Goal: Task Accomplishment & Management: Use online tool/utility

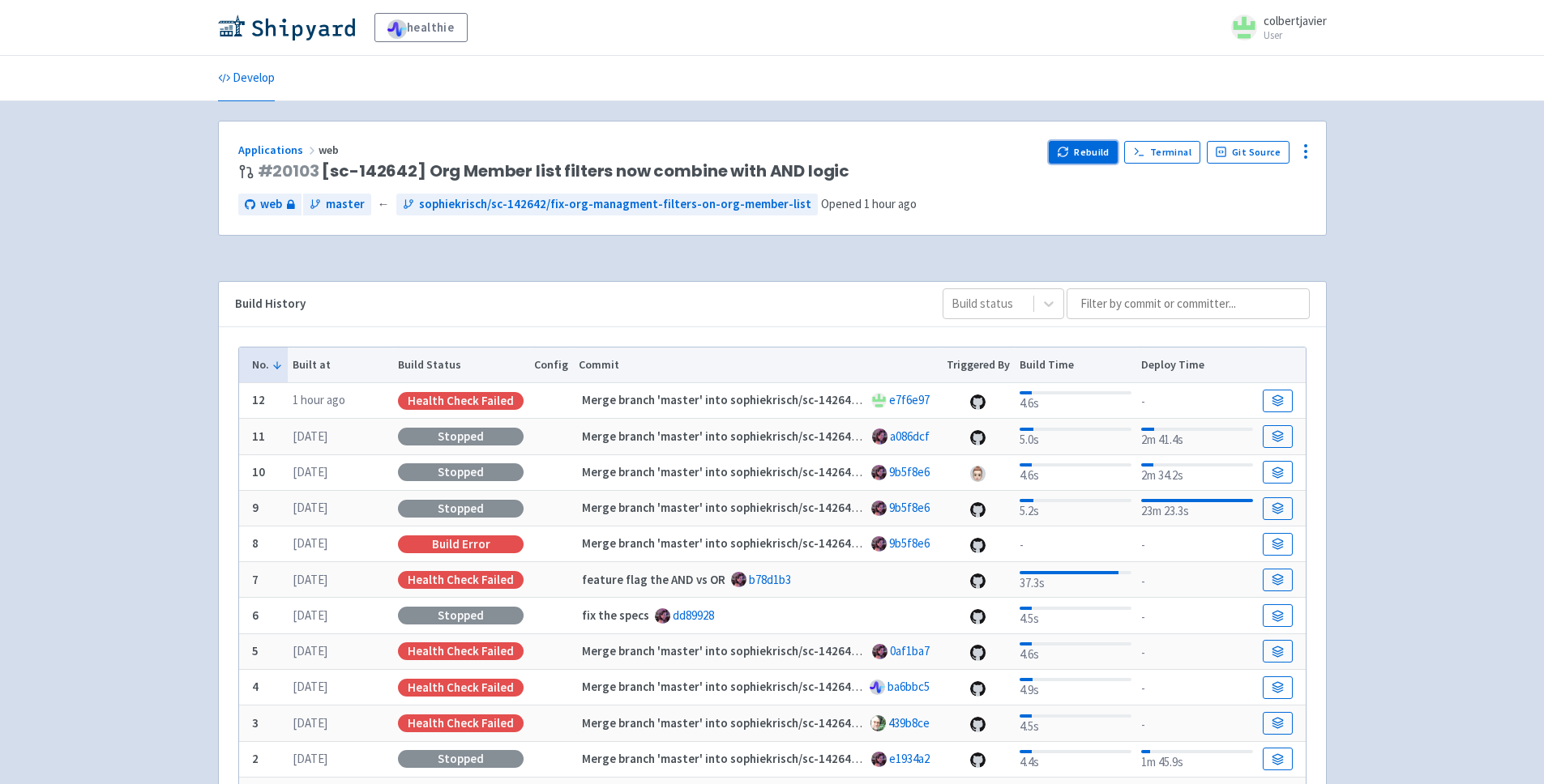
click at [1094, 149] on button "Rebuild" at bounding box center [1083, 152] width 70 height 23
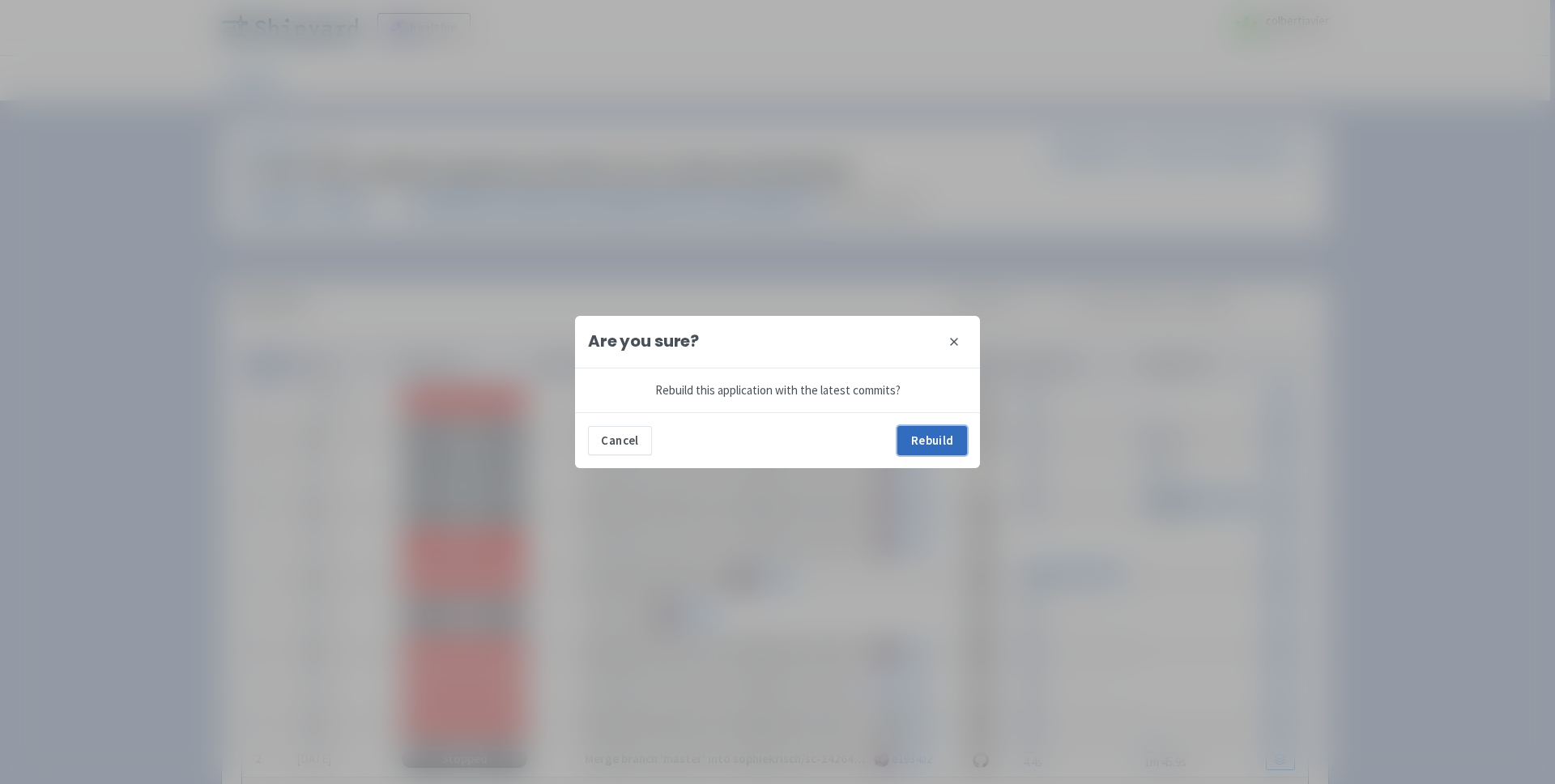
click at [953, 442] on button "Rebuild" at bounding box center [932, 441] width 70 height 29
